Goal: Task Accomplishment & Management: Manage account settings

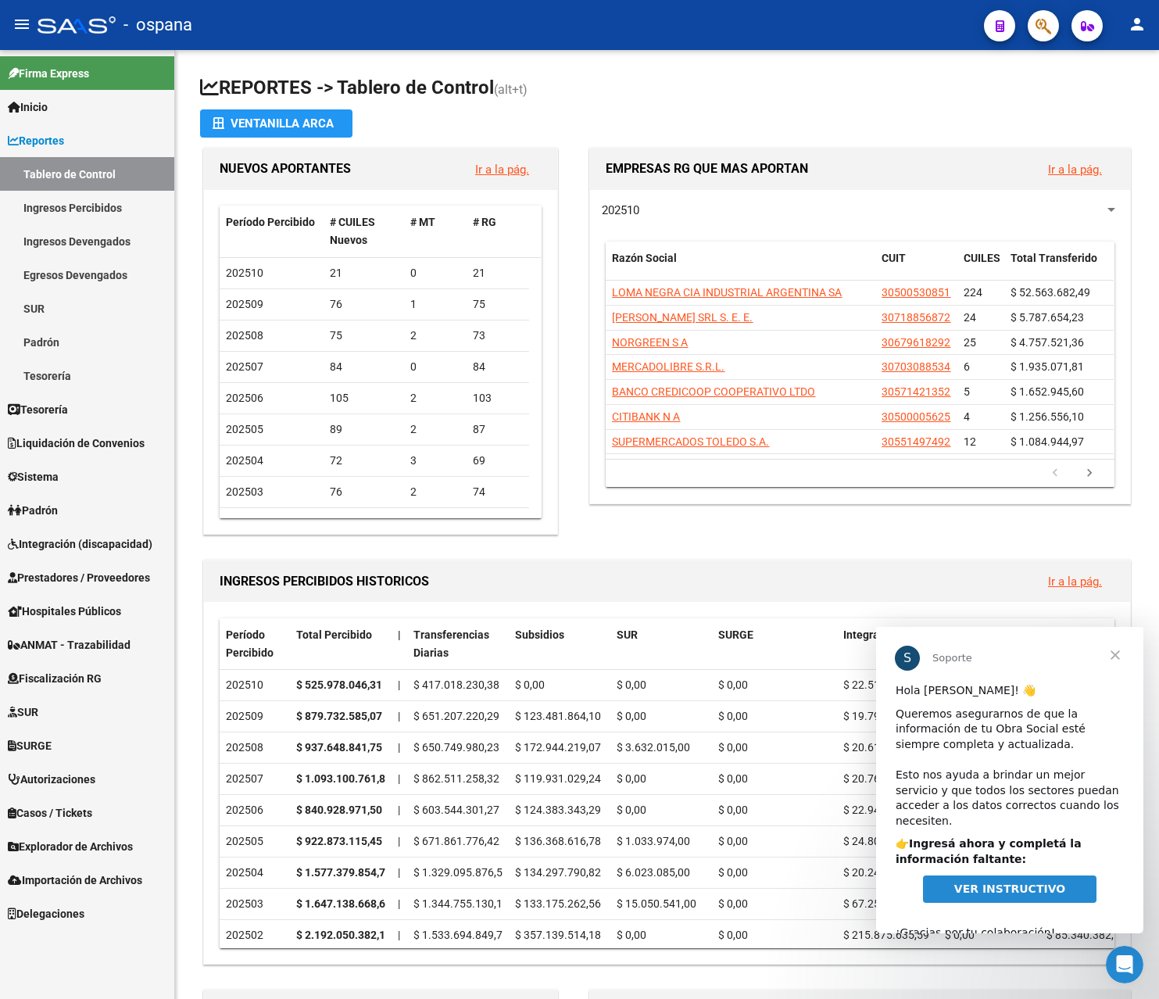
click at [1114, 653] on span "Cerrar" at bounding box center [1115, 655] width 56 height 56
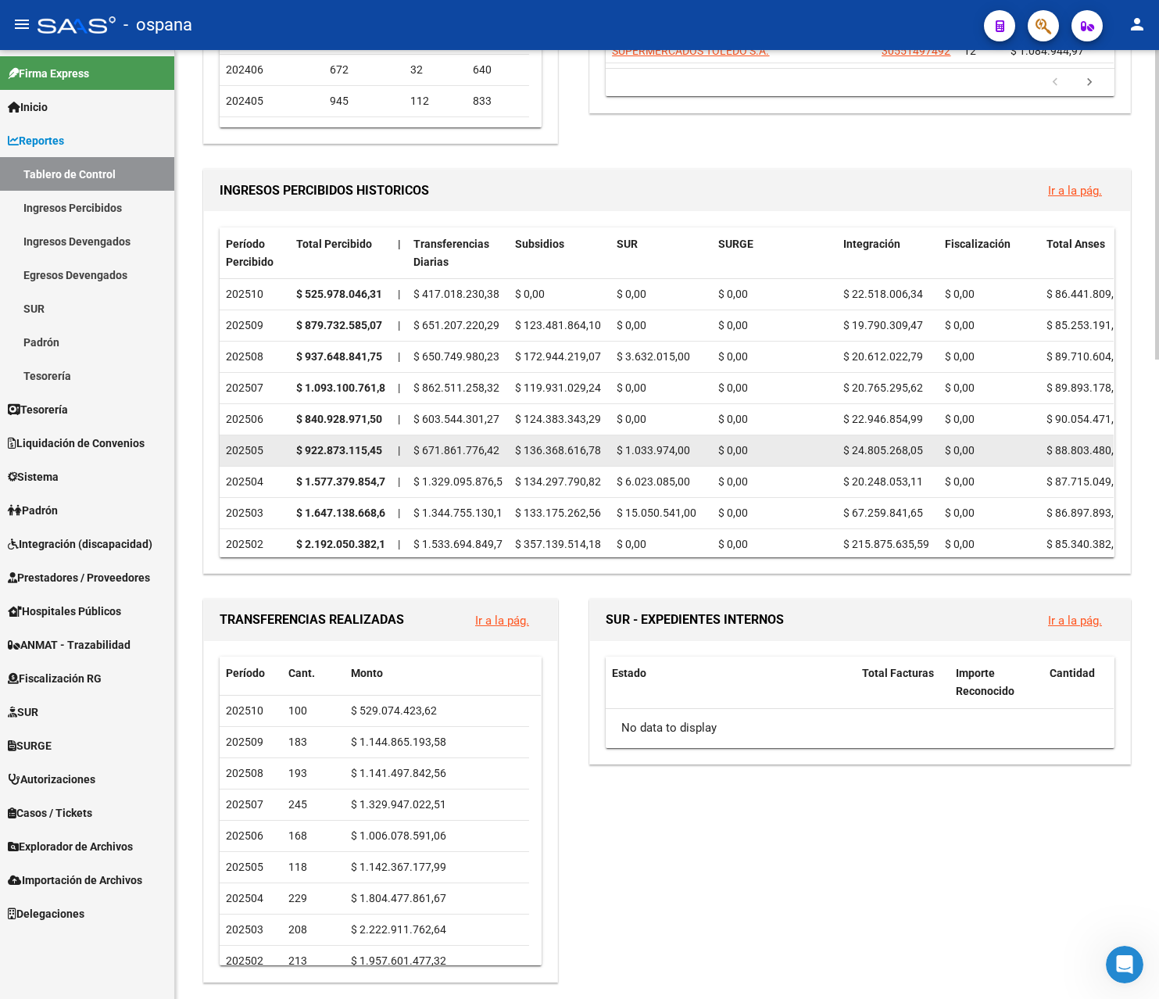
scroll to position [234, 0]
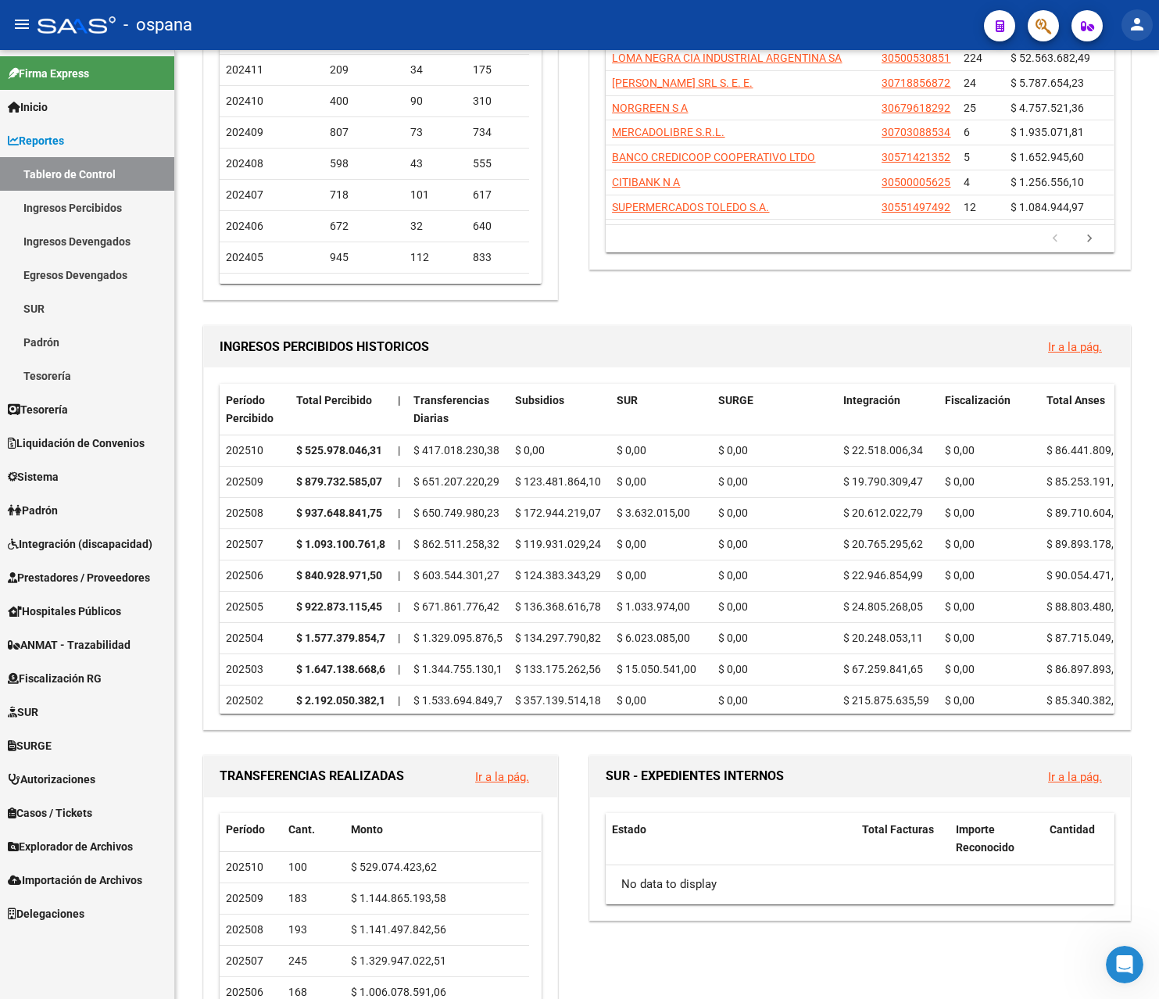
click at [1138, 22] on mat-icon "person" at bounding box center [1137, 24] width 19 height 19
click at [1101, 103] on button "exit_to_app Salir" at bounding box center [1104, 103] width 95 height 38
